Goal: Task Accomplishment & Management: Use online tool/utility

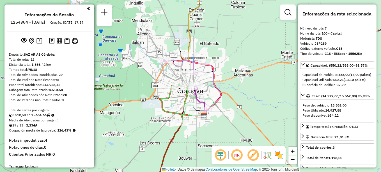
select select "**********"
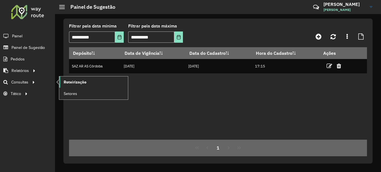
click at [78, 82] on span "Roteirização" at bounding box center [75, 82] width 23 height 6
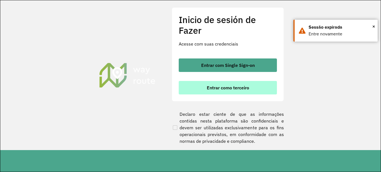
click at [220, 87] on font "Entrar como terceiro" at bounding box center [228, 88] width 42 height 6
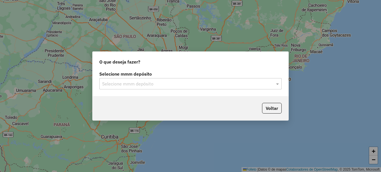
click at [141, 83] on input "text" at bounding box center [184, 83] width 165 height 7
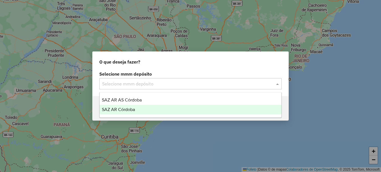
click at [122, 111] on span "SAZ AR Córdoba" at bounding box center [118, 109] width 33 height 5
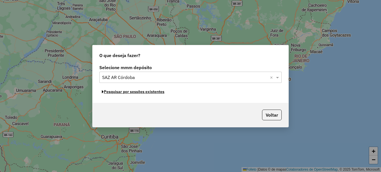
click at [151, 93] on font "Pesquisar por sessões existentes" at bounding box center [134, 91] width 61 height 5
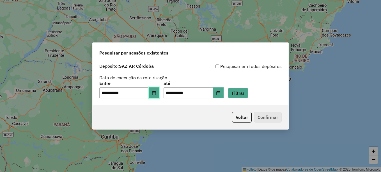
click at [156, 93] on icon "Elija la fecha" at bounding box center [154, 93] width 4 height 4
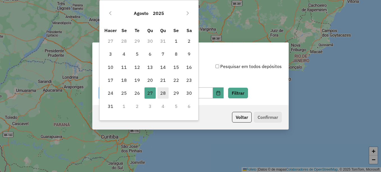
click at [165, 94] on font "28" at bounding box center [163, 92] width 6 height 7
type input "**********"
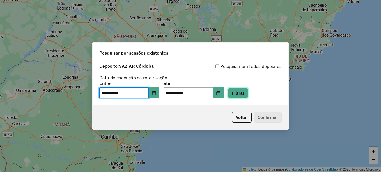
click at [245, 93] on button "Filtrar" at bounding box center [238, 93] width 20 height 11
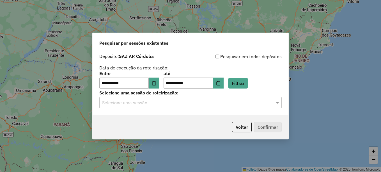
click at [194, 105] on input "text" at bounding box center [184, 102] width 165 height 7
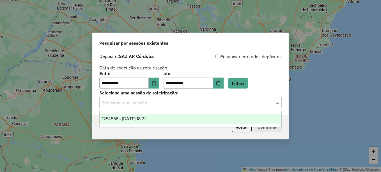
click at [168, 120] on div "1254558 - 28/08/2025 18:21" at bounding box center [191, 119] width 182 height 10
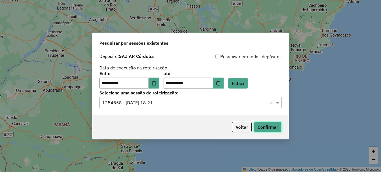
click at [277, 128] on button "Confirmar" at bounding box center [268, 126] width 28 height 11
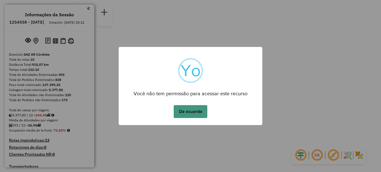
click at [188, 114] on button "De acuerdo" at bounding box center [191, 111] width 34 height 13
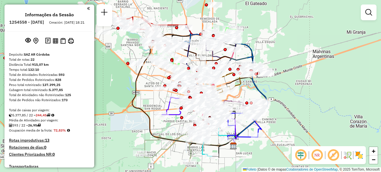
drag, startPoint x: 151, startPoint y: 98, endPoint x: 176, endPoint y: 124, distance: 36.1
click at [176, 124] on div "Rota 22 - Placa PPV474 0000109210 - BLANCH BENJAMIN LUIS Janela de atendimento …" at bounding box center [190, 86] width 381 height 172
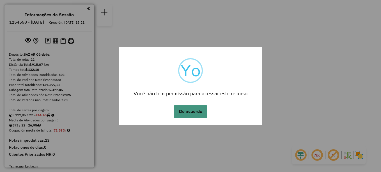
click at [201, 114] on button "De acuerdo" at bounding box center [191, 111] width 34 height 13
